Goal: Task Accomplishment & Management: Manage account settings

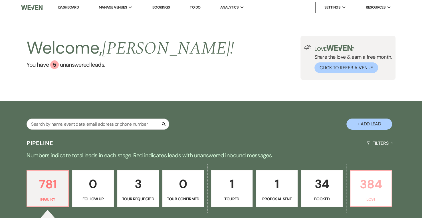
click at [264, 124] on p "384" at bounding box center [371, 184] width 34 height 19
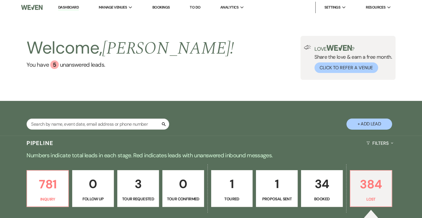
select select "8"
select select "6"
select select "8"
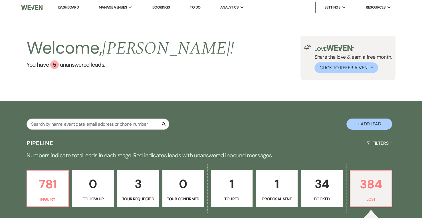
select select "8"
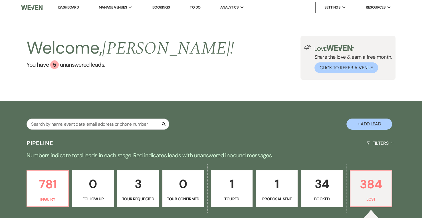
select select "6"
select select "8"
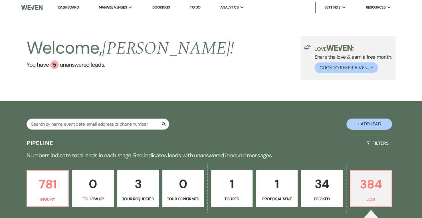
select select "8"
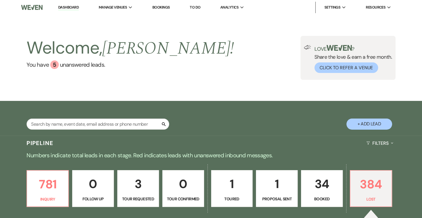
select select "8"
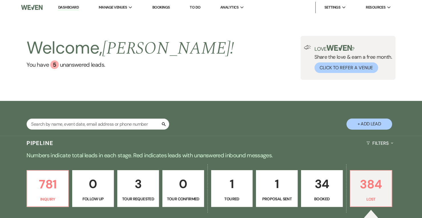
select select "8"
select select "6"
select select "8"
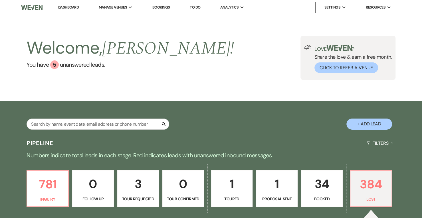
select select "8"
select select "6"
select select "8"
select select "7"
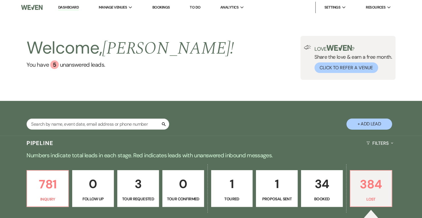
select select "8"
select select "7"
select select "8"
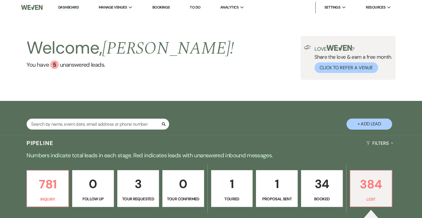
select select "8"
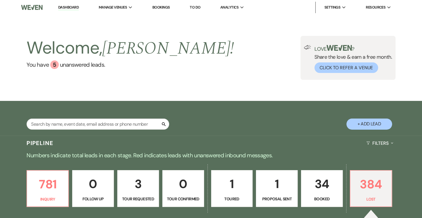
select select "8"
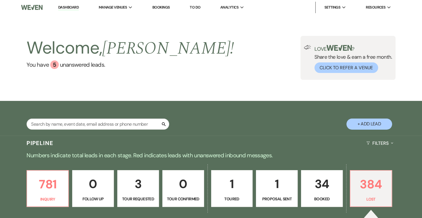
select select "8"
select select "1"
select select "8"
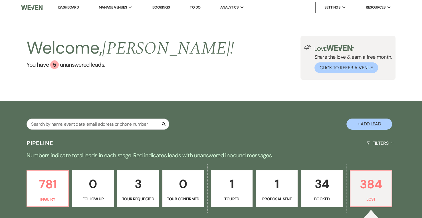
select select "1"
select select "8"
select select "1"
select select "8"
select select "6"
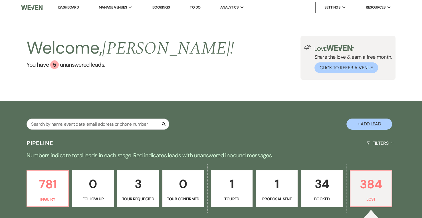
select select "8"
select select "6"
select select "8"
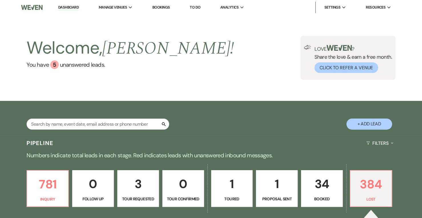
select select "8"
select select "1"
select select "8"
select select "6"
select select "8"
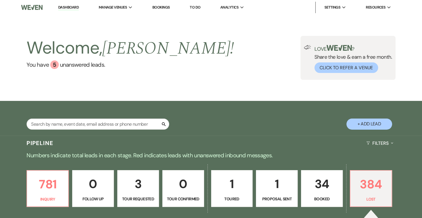
select select "8"
select select "6"
select select "8"
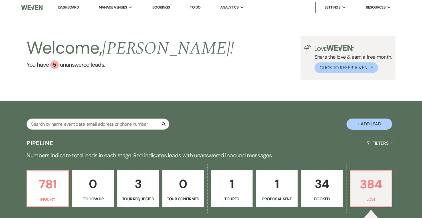
select select "8"
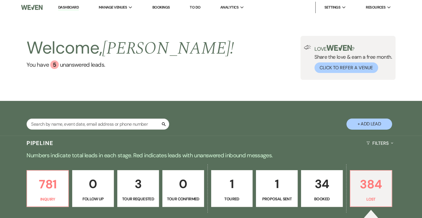
select select "6"
select select "8"
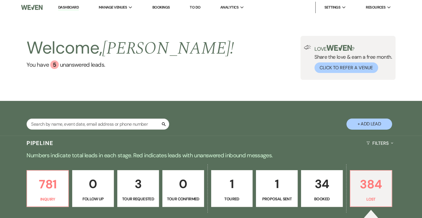
select select "7"
select select "8"
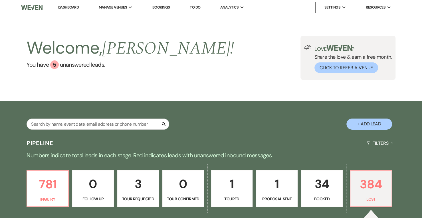
select select "8"
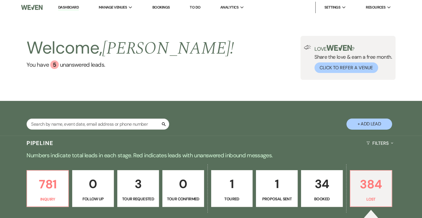
select select "8"
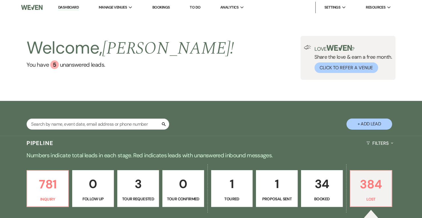
select select "8"
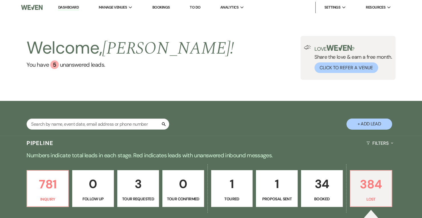
select select "8"
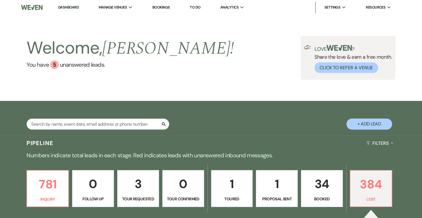
select select "8"
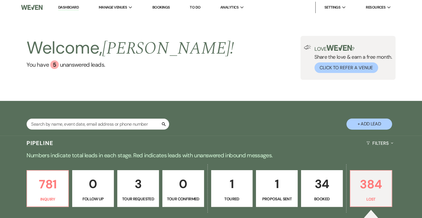
select select "8"
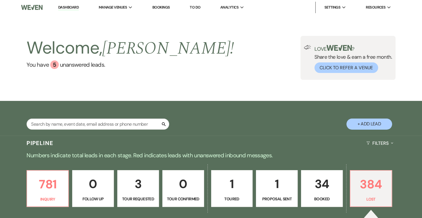
select select "8"
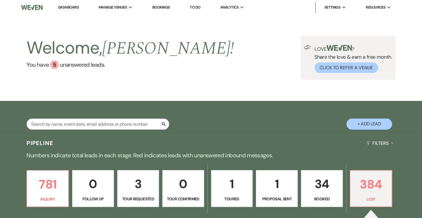
select select "8"
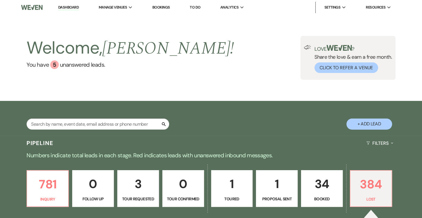
select select "8"
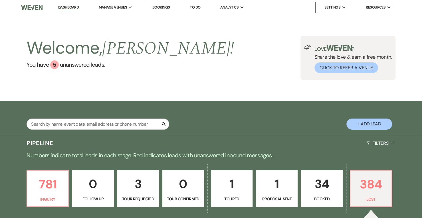
select select "8"
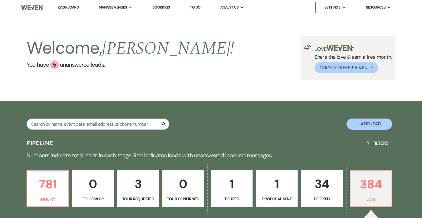
select select "8"
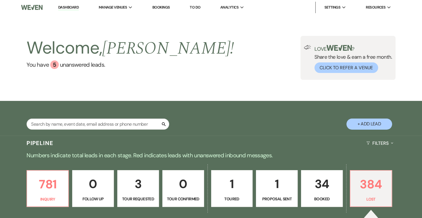
select select "8"
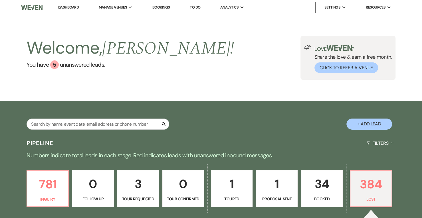
select select "8"
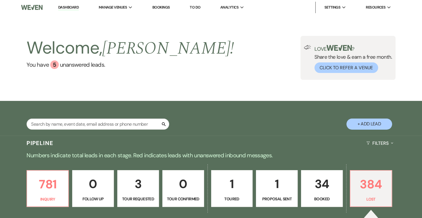
select select "8"
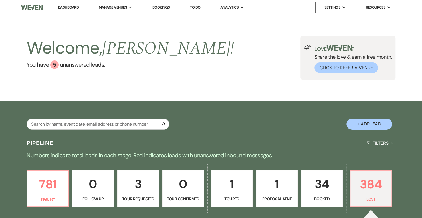
select select "8"
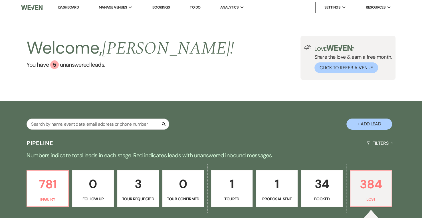
select select "8"
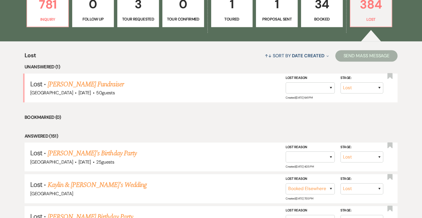
scroll to position [180, 0]
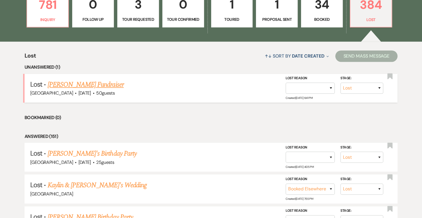
click at [114, 84] on link "[PERSON_NAME] Fundraiser" at bounding box center [86, 85] width 76 height 10
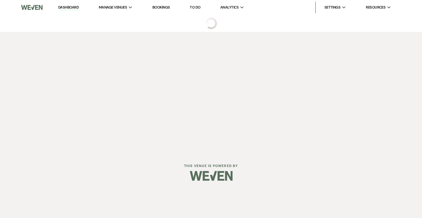
select select "8"
select select "5"
select select "20"
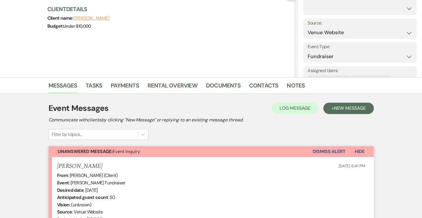
scroll to position [66, 0]
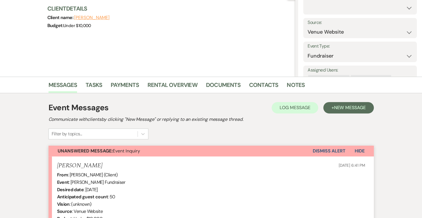
click at [264, 124] on button "Dismiss Alert" at bounding box center [329, 151] width 33 height 11
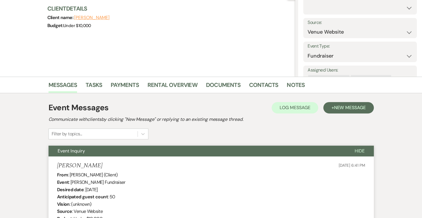
scroll to position [0, 0]
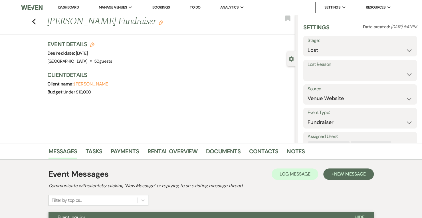
click at [74, 6] on link "Dashboard" at bounding box center [68, 7] width 21 height 5
